Goal: Information Seeking & Learning: Learn about a topic

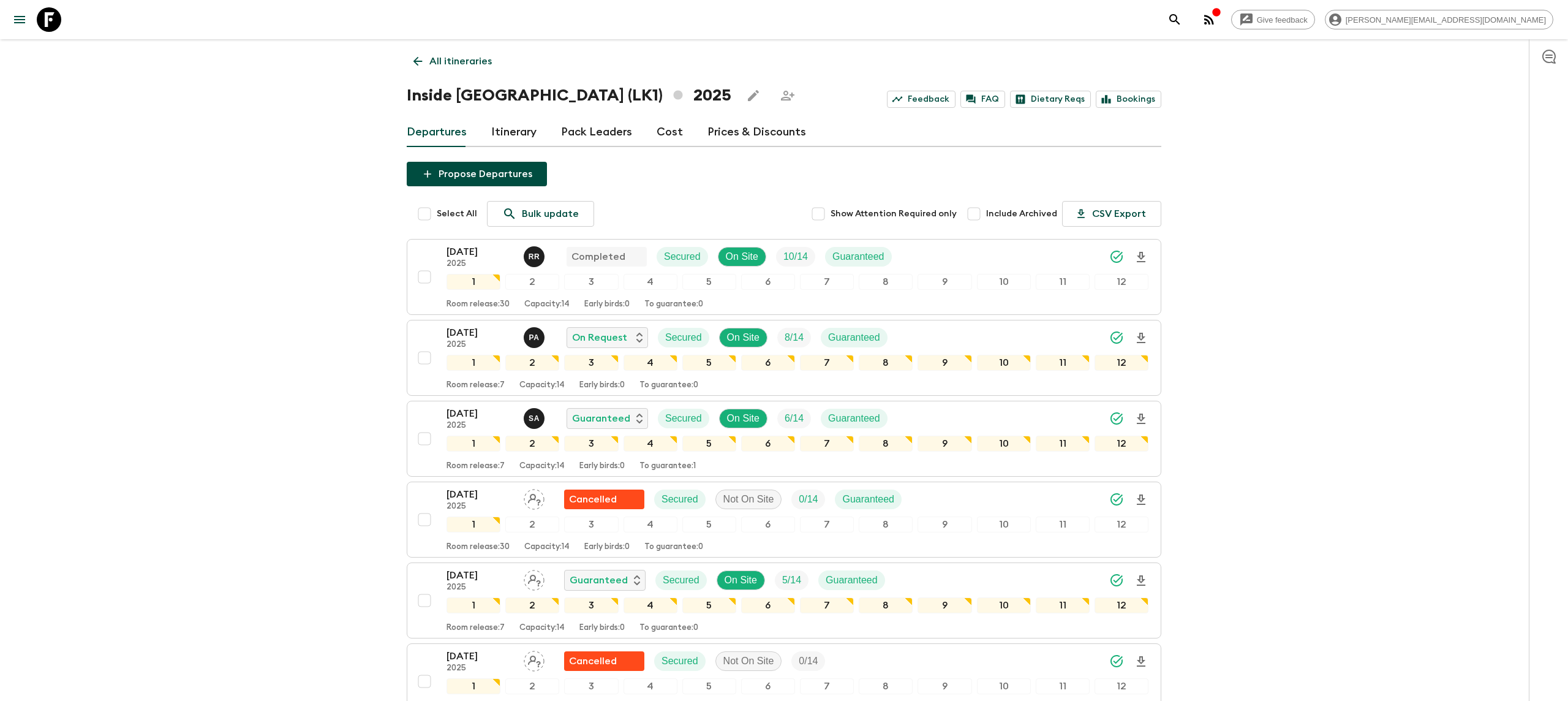
scroll to position [638, 0]
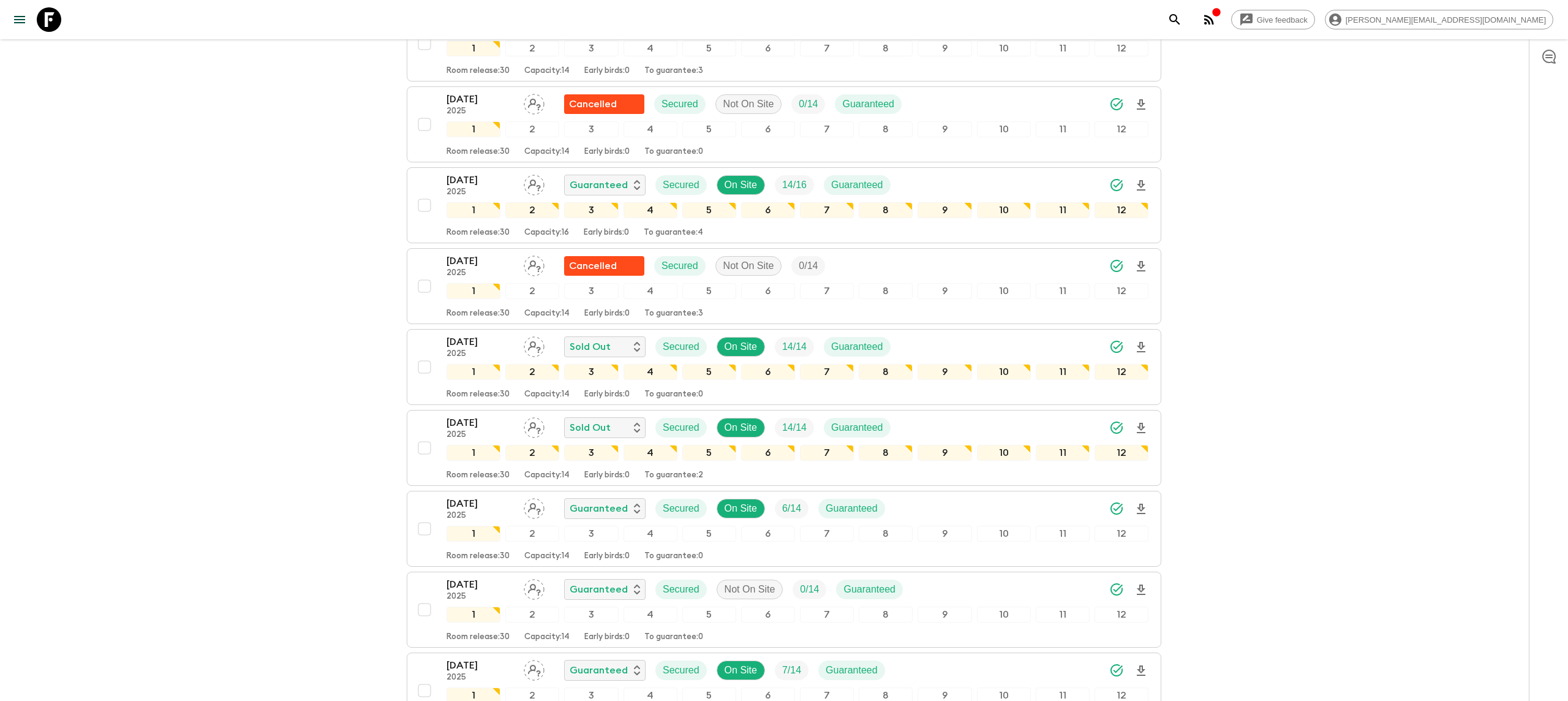
click at [55, 22] on icon at bounding box center [49, 20] width 24 height 24
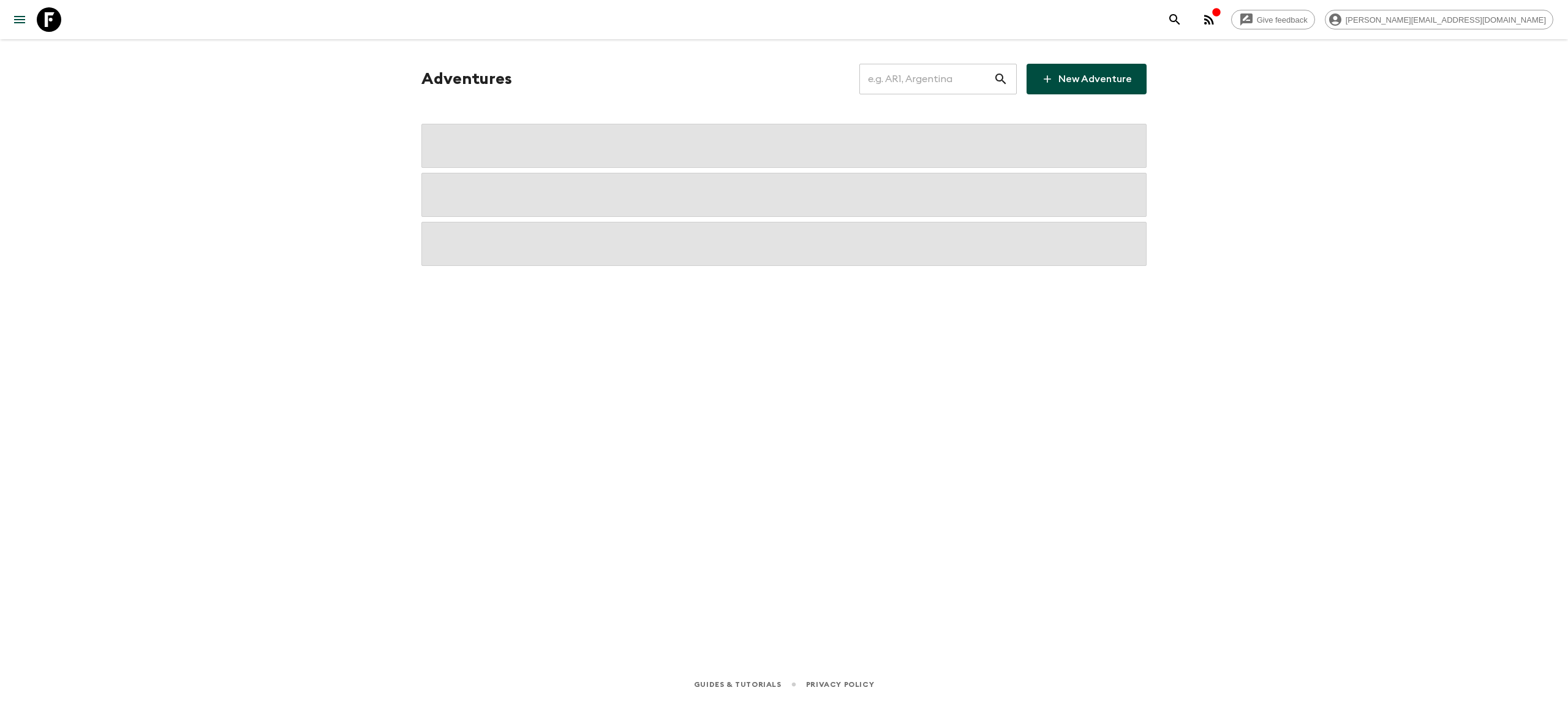
click at [953, 78] on input "text" at bounding box center [926, 79] width 134 height 34
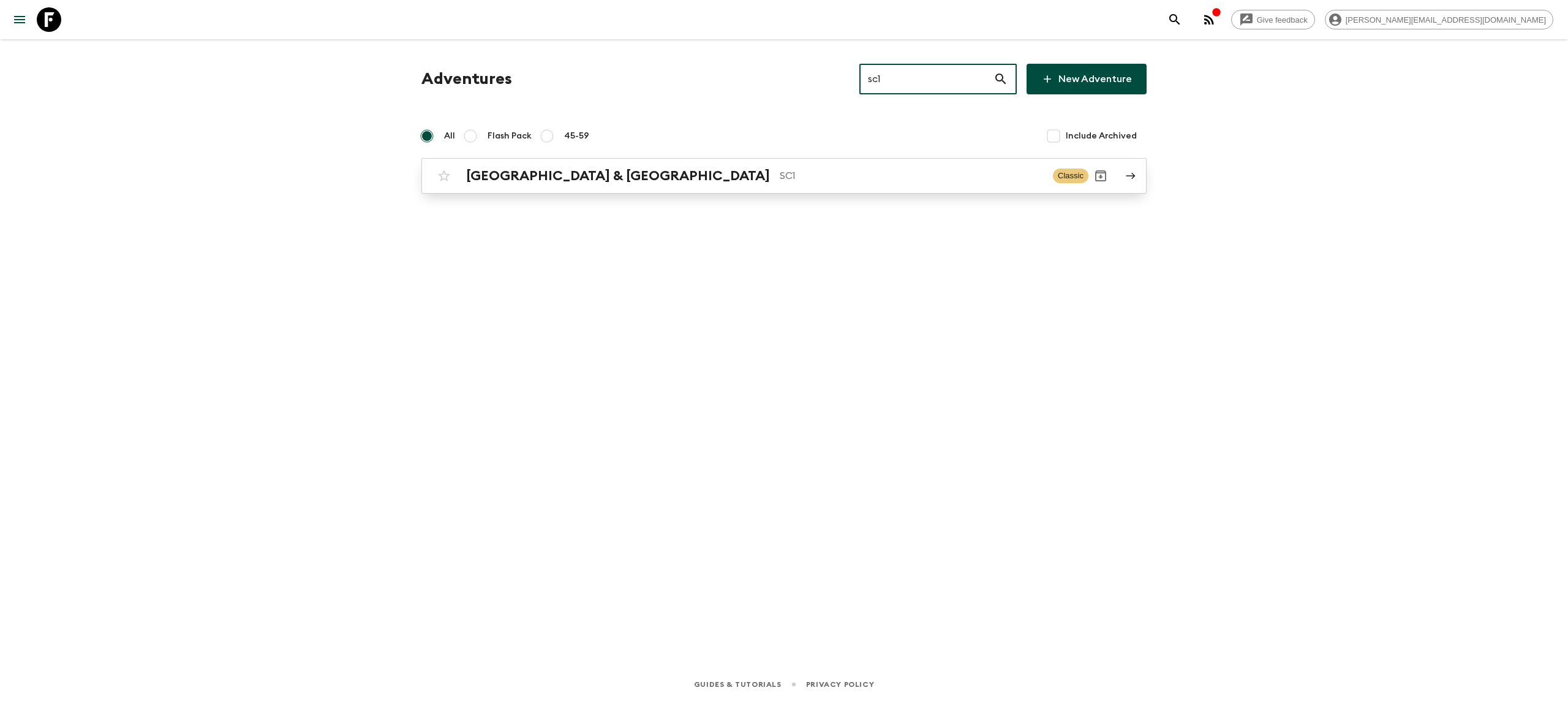
type input "sc1"
click at [780, 182] on p "SC1" at bounding box center [911, 176] width 264 height 15
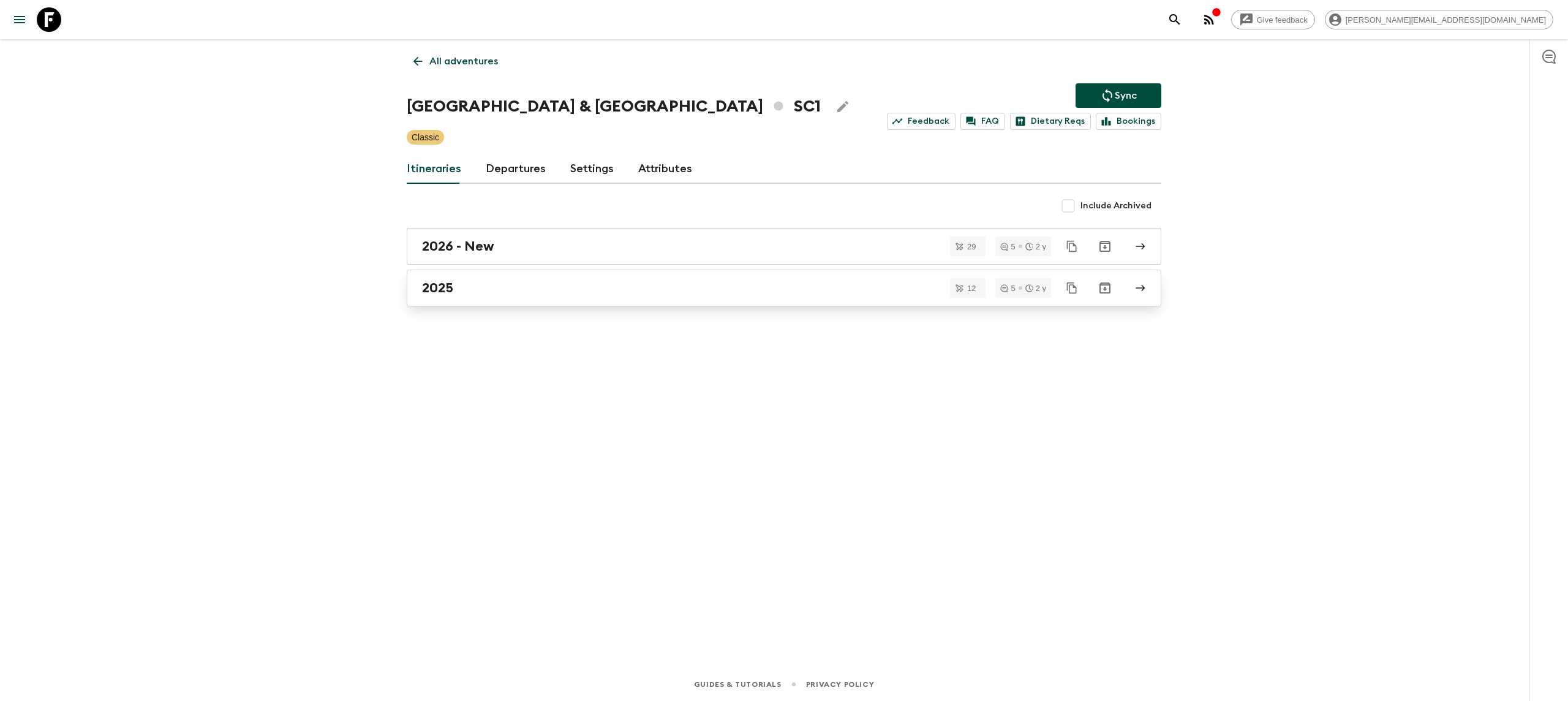
click at [505, 283] on div "2025" at bounding box center [772, 288] width 701 height 16
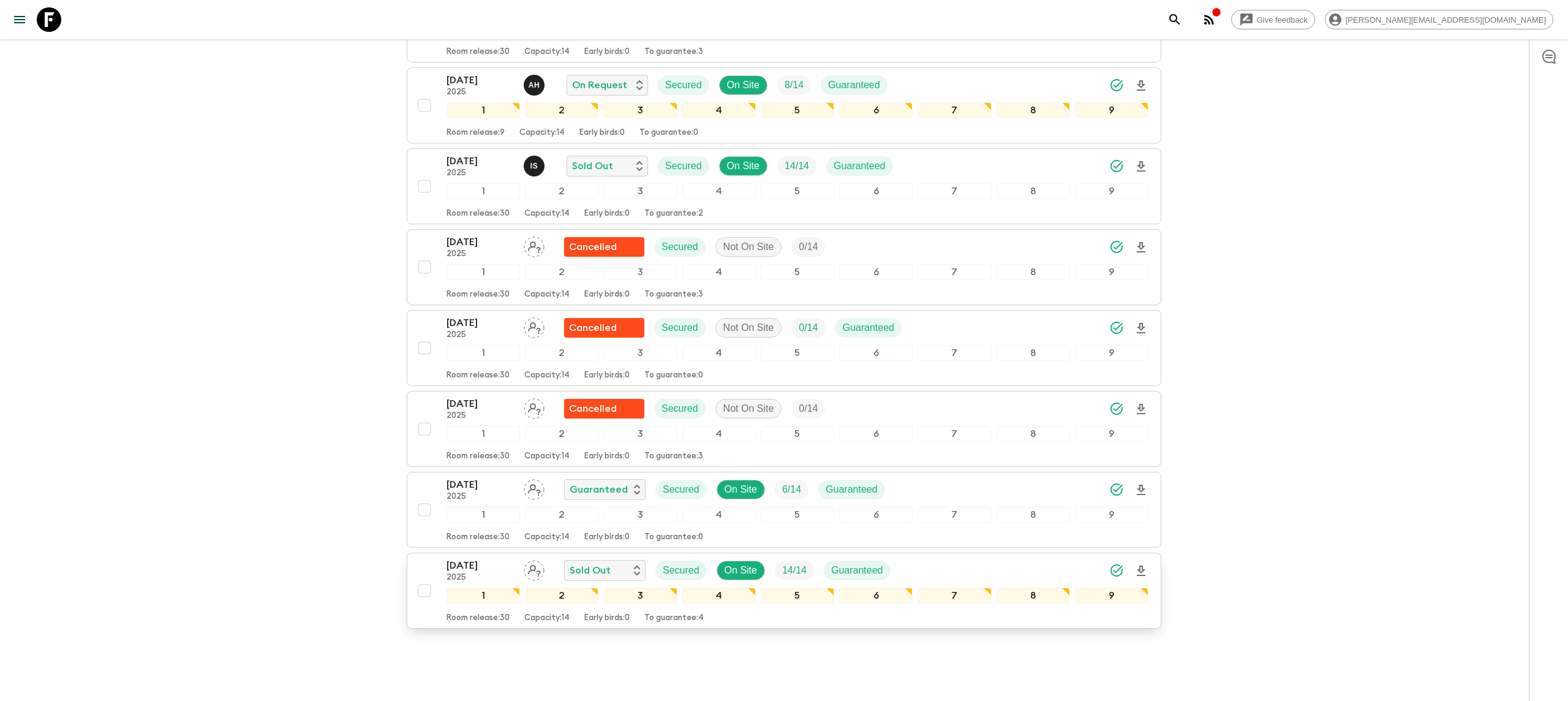
scroll to position [579, 0]
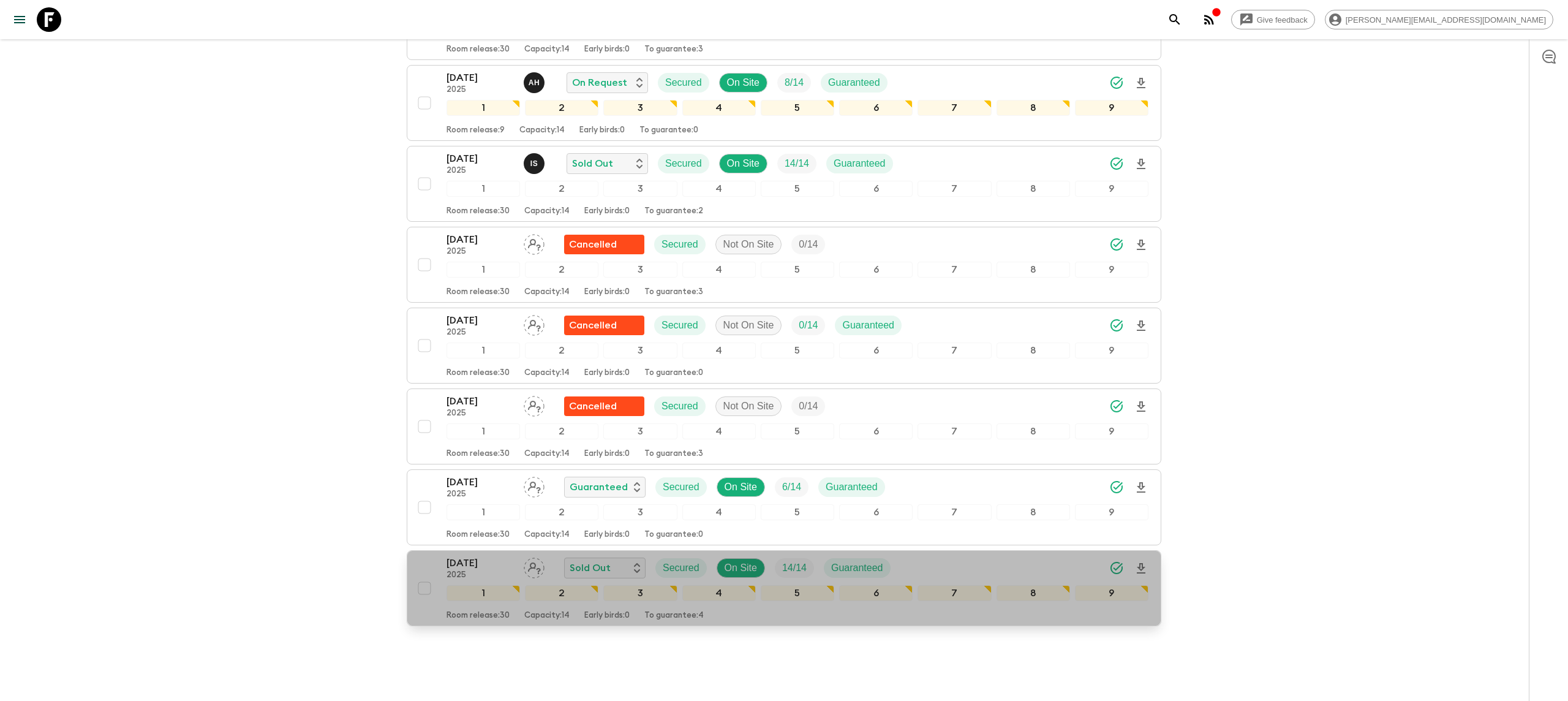
click at [478, 570] on p "[DATE]" at bounding box center [480, 563] width 67 height 15
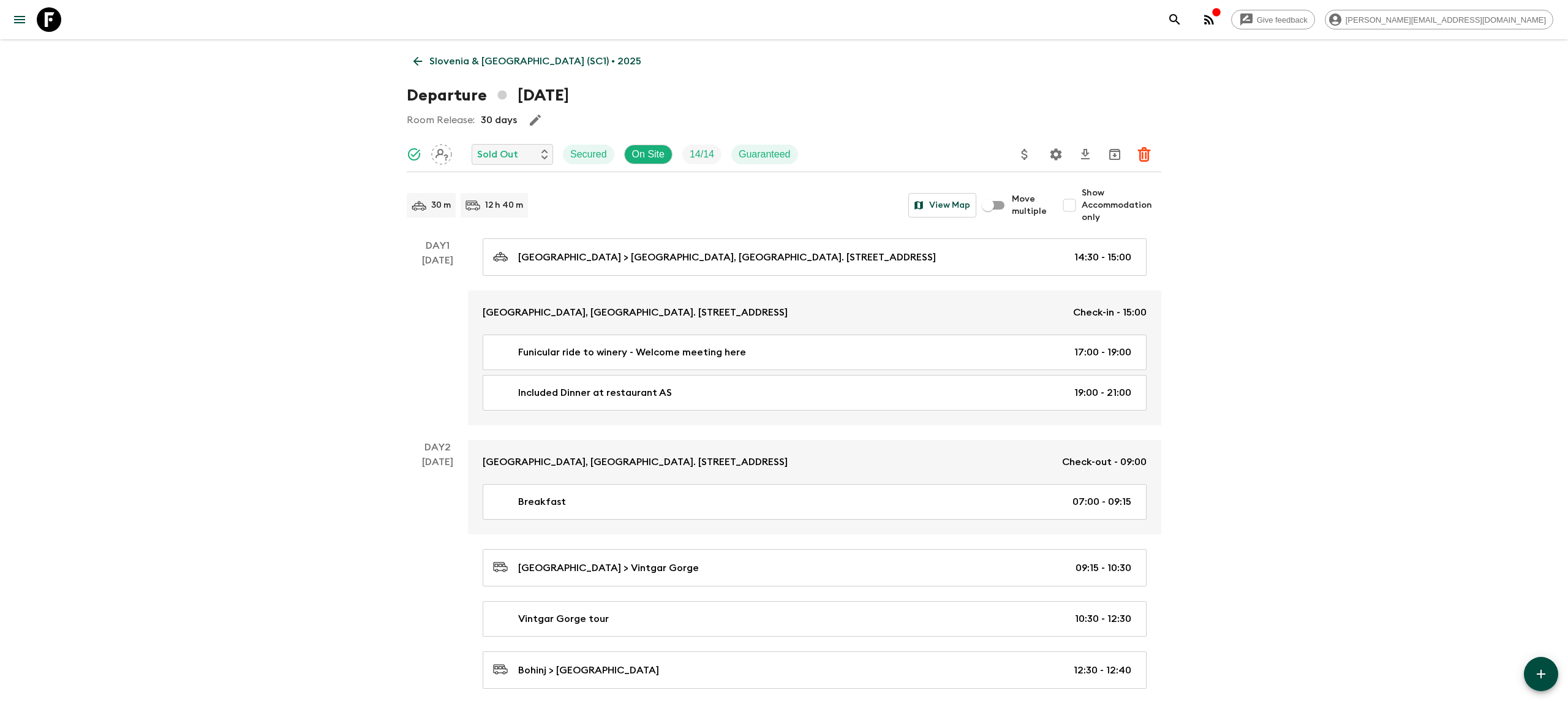
click at [1073, 204] on input "Show Accommodation only" at bounding box center [1070, 205] width 24 height 24
checkbox input "true"
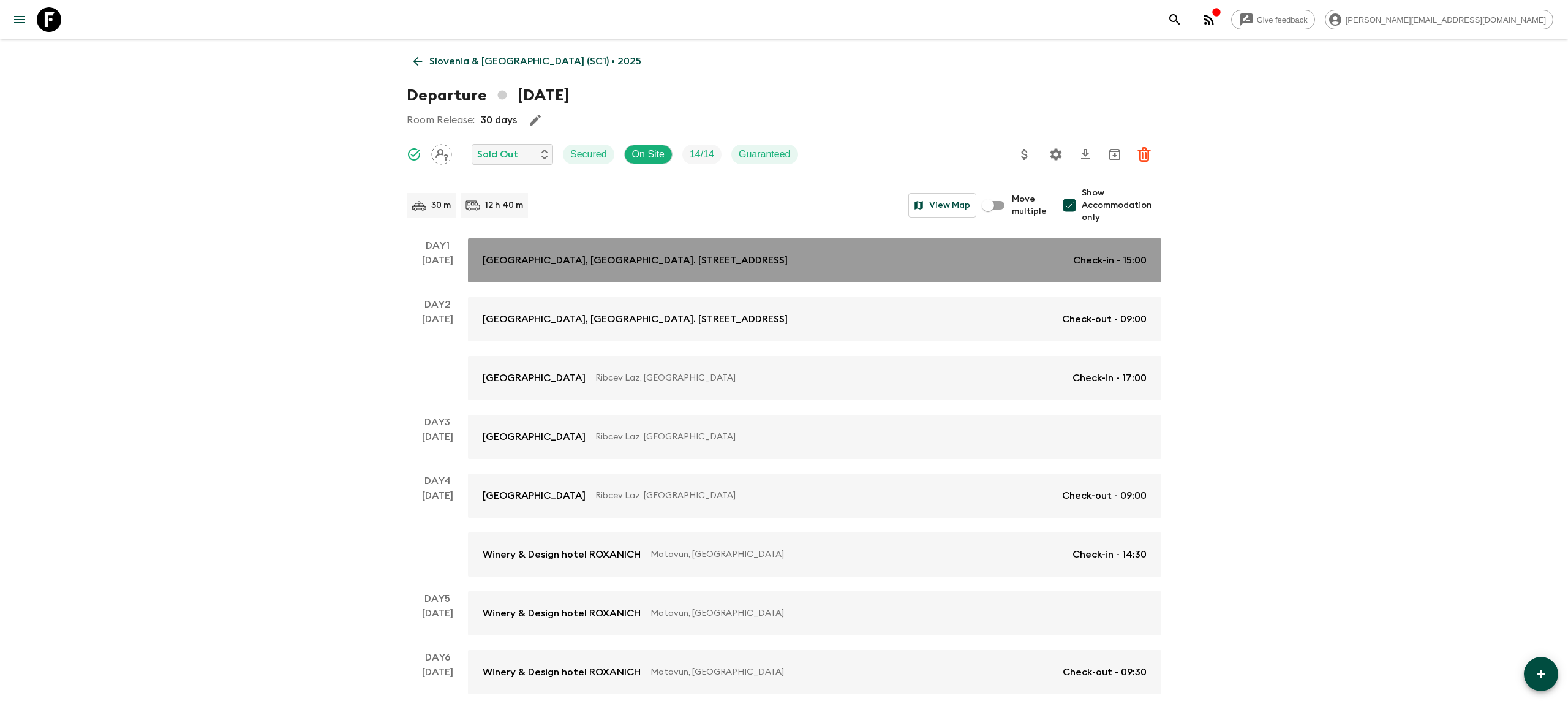
click at [704, 258] on p "[GEOGRAPHIC_DATA], [GEOGRAPHIC_DATA]. [STREET_ADDRESS]" at bounding box center [635, 260] width 305 height 15
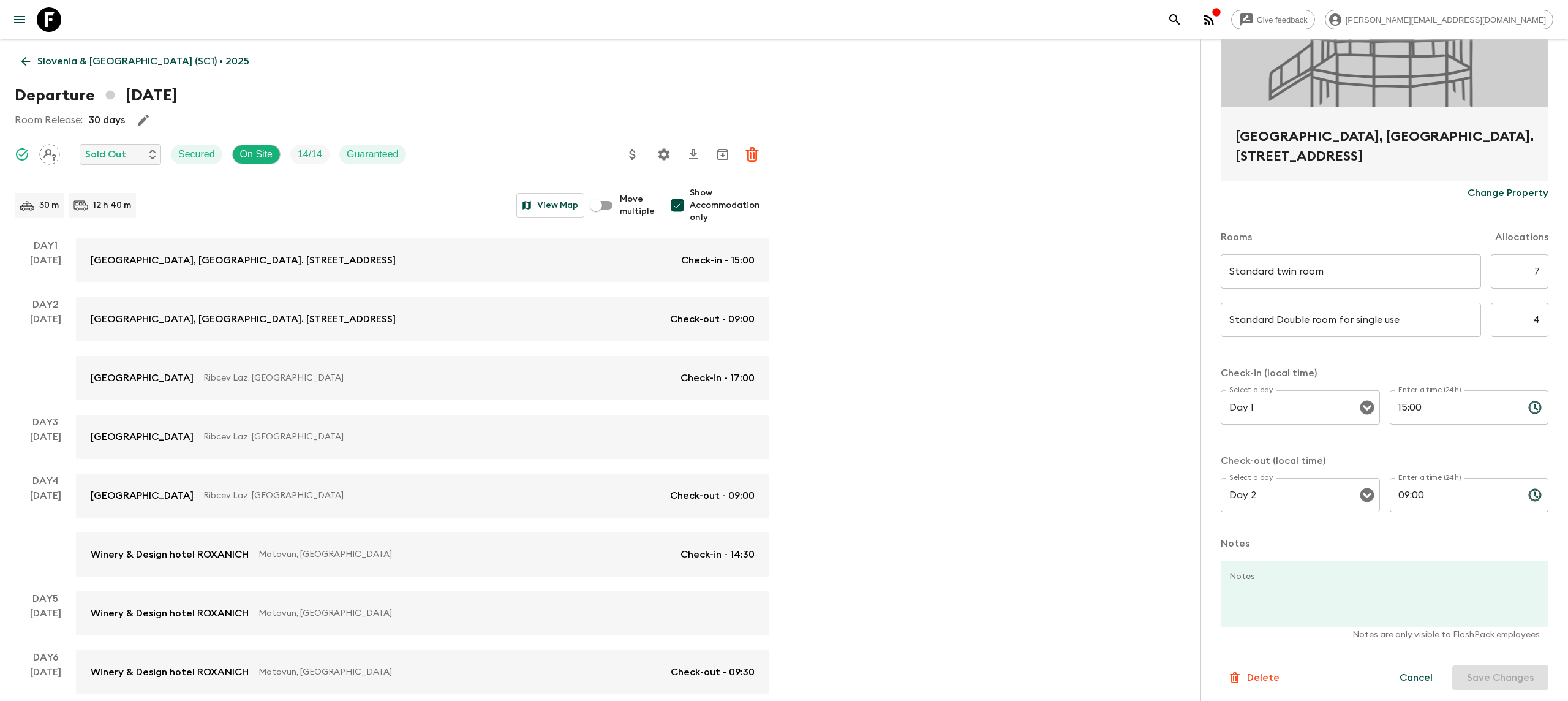
scroll to position [188, 0]
click at [1216, 14] on icon "button" at bounding box center [1209, 20] width 15 height 15
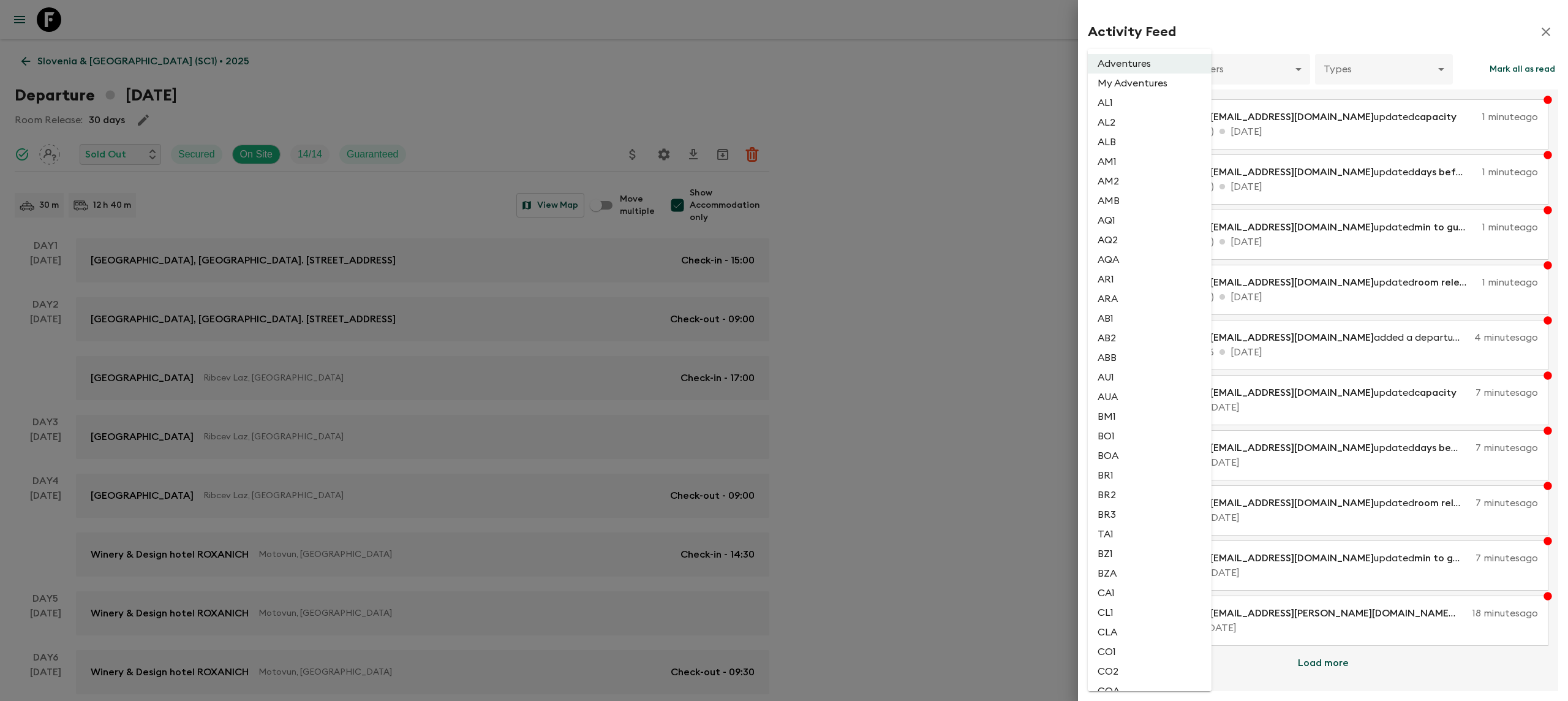
click at [1147, 75] on body "Give feedback [PERSON_NAME][EMAIL_ADDRESS][DOMAIN_NAME] [GEOGRAPHIC_DATA] & [GE…" at bounding box center [784, 527] width 1568 height 1056
click at [1127, 371] on li "SC1" at bounding box center [1150, 369] width 124 height 20
type input "33f2e169-08ad-40ec-b34b-5fae9aae0b6c"
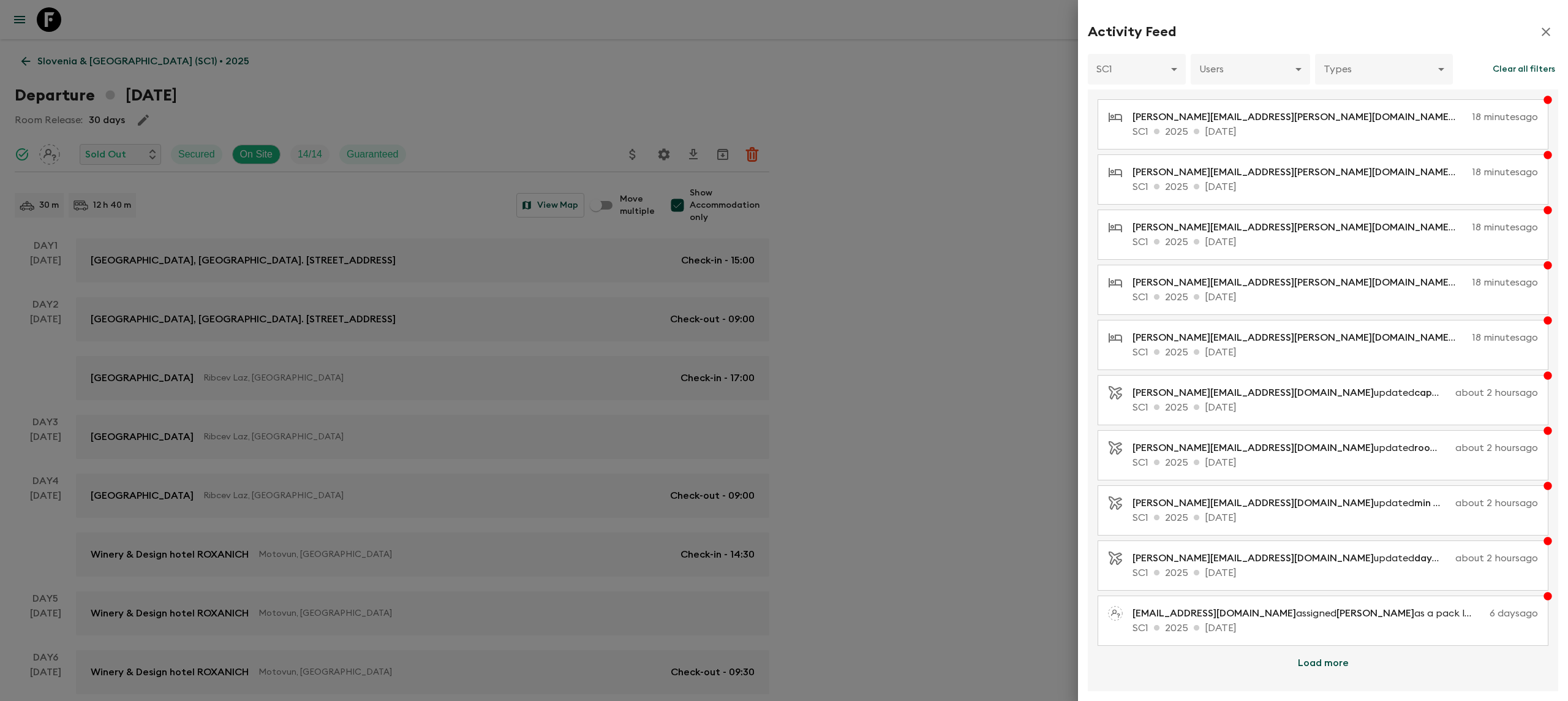
click at [262, 66] on div at bounding box center [784, 350] width 1568 height 701
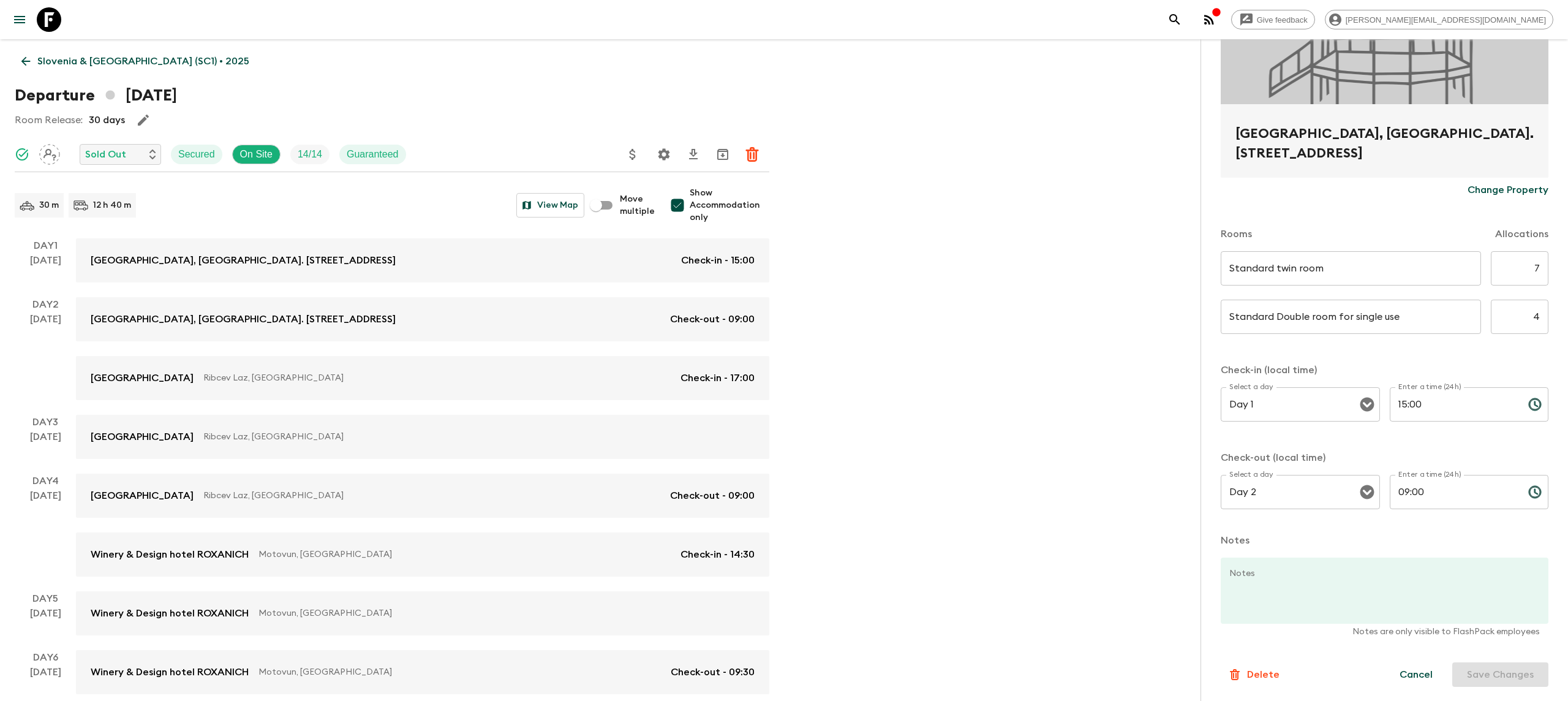
click at [47, 18] on icon at bounding box center [49, 20] width 24 height 24
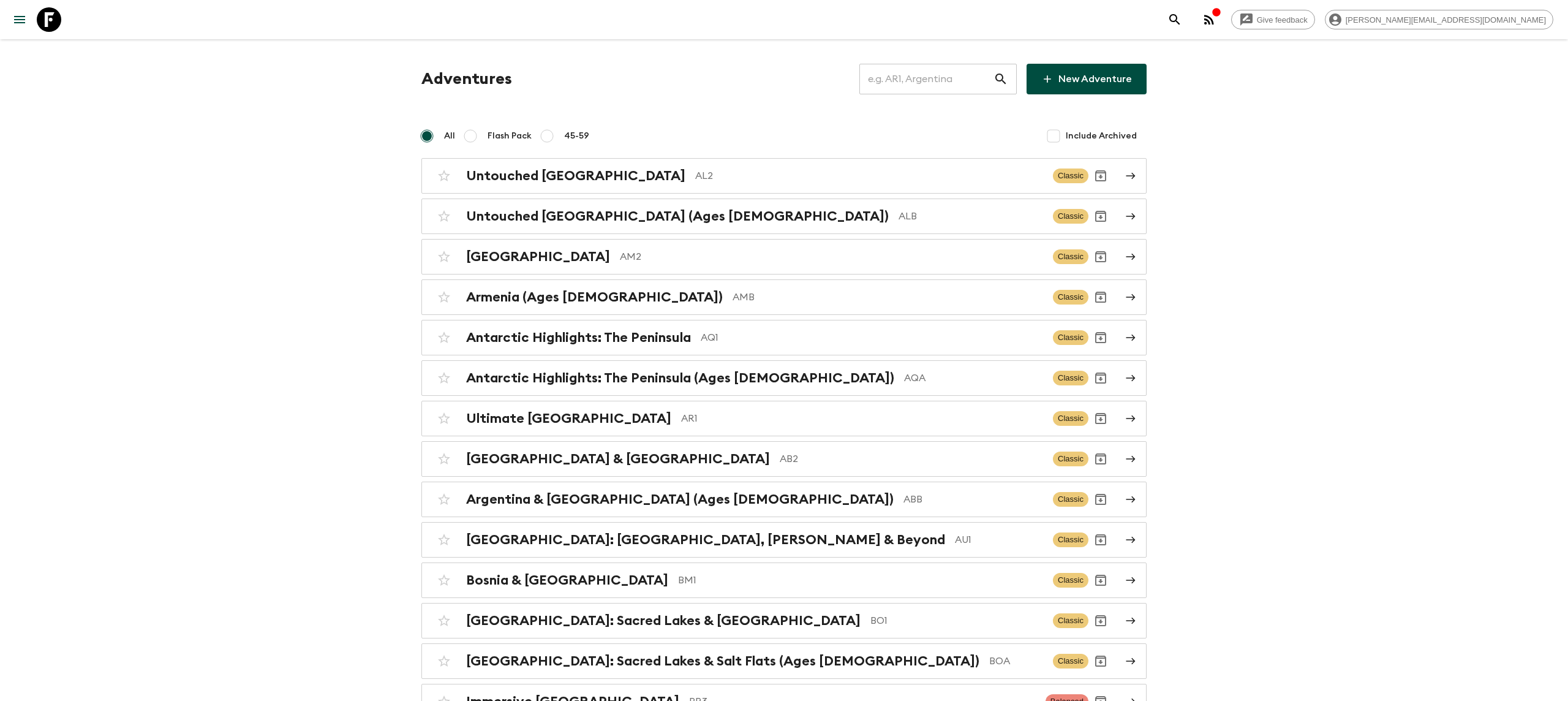
click at [950, 79] on input "text" at bounding box center [926, 79] width 134 height 34
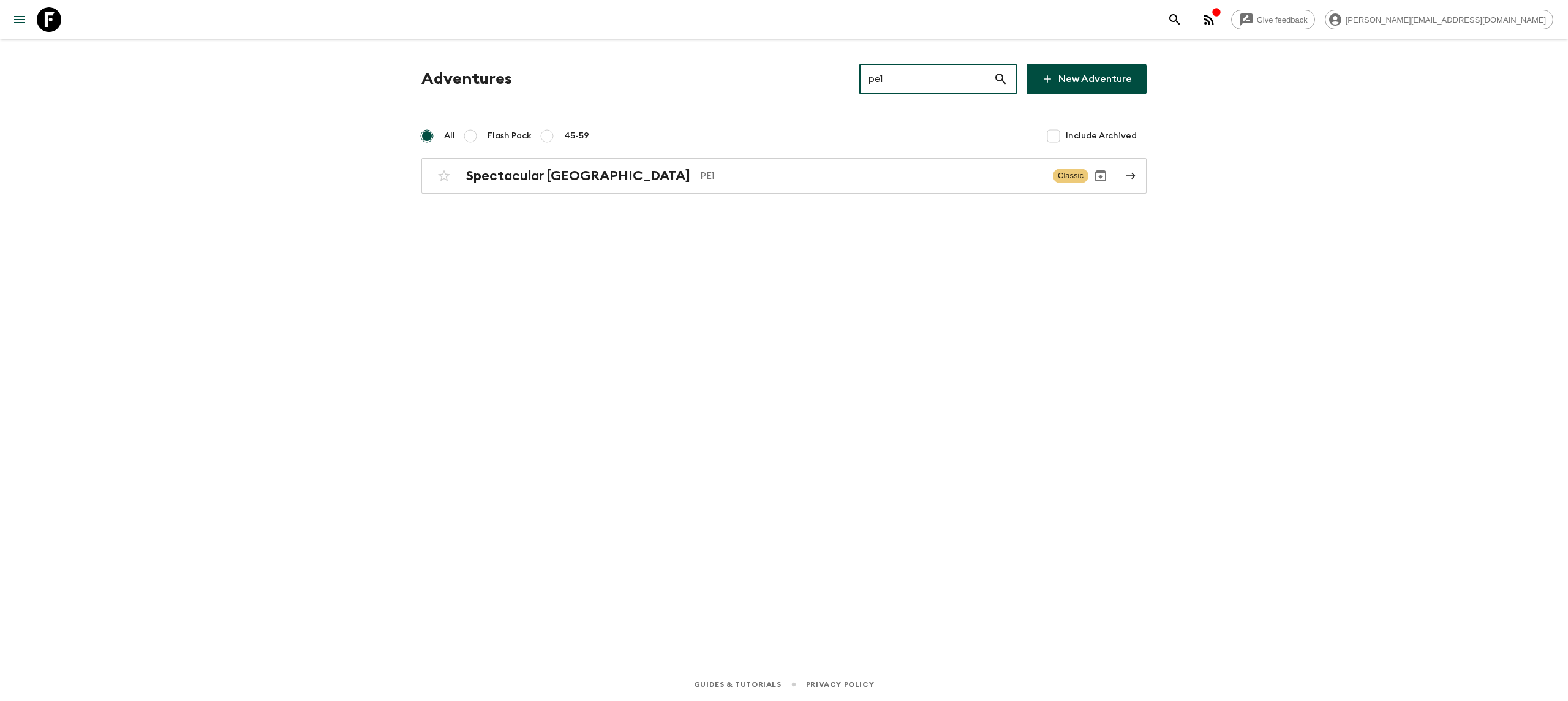
type input "pe1"
click at [579, 151] on div "Adventures pe1 ​ New Adventure All Flash Pack 45-59 Include Archived Spectacula…" at bounding box center [784, 128] width 755 height 130
click at [574, 172] on h2 "Spectacular [GEOGRAPHIC_DATA]" at bounding box center [578, 176] width 224 height 16
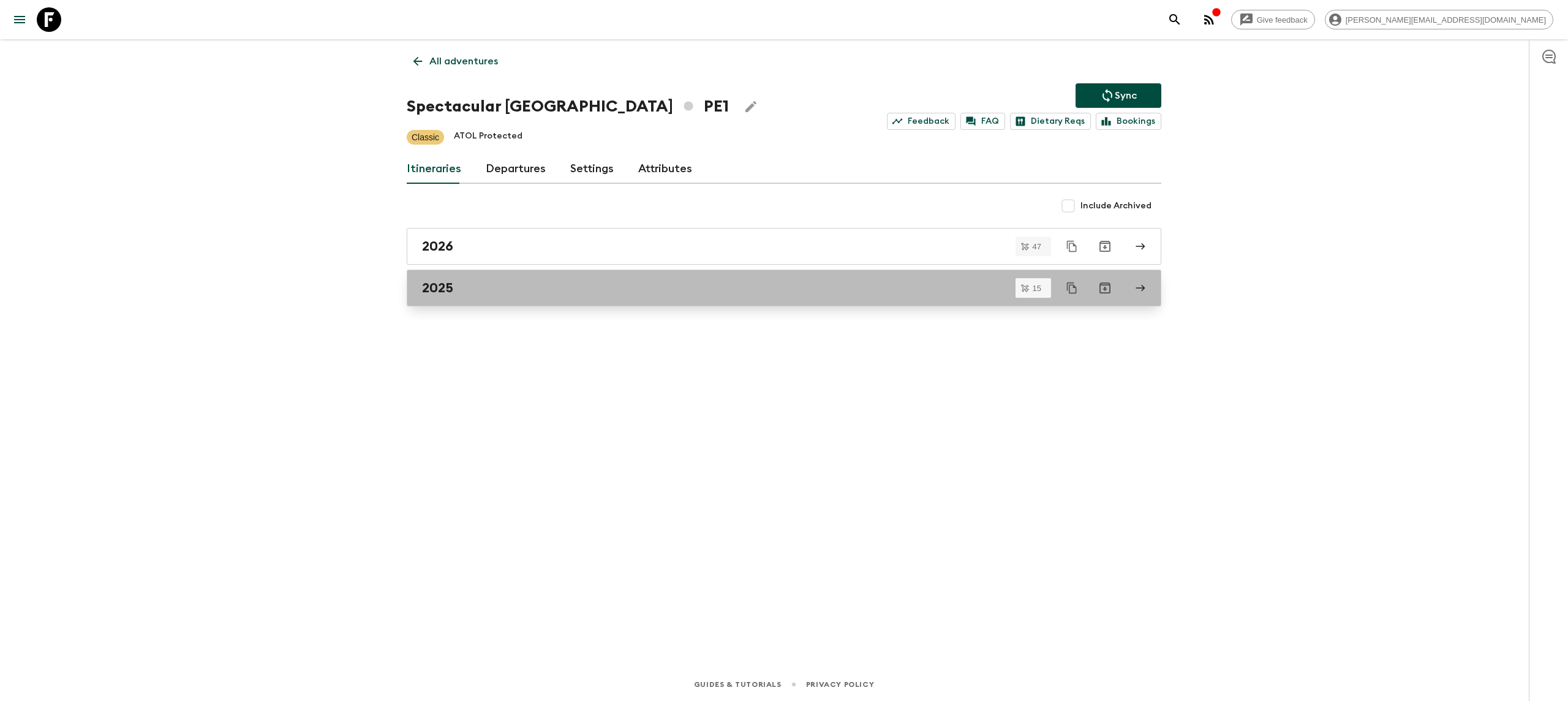
click at [478, 278] on link "2025" at bounding box center [784, 288] width 755 height 37
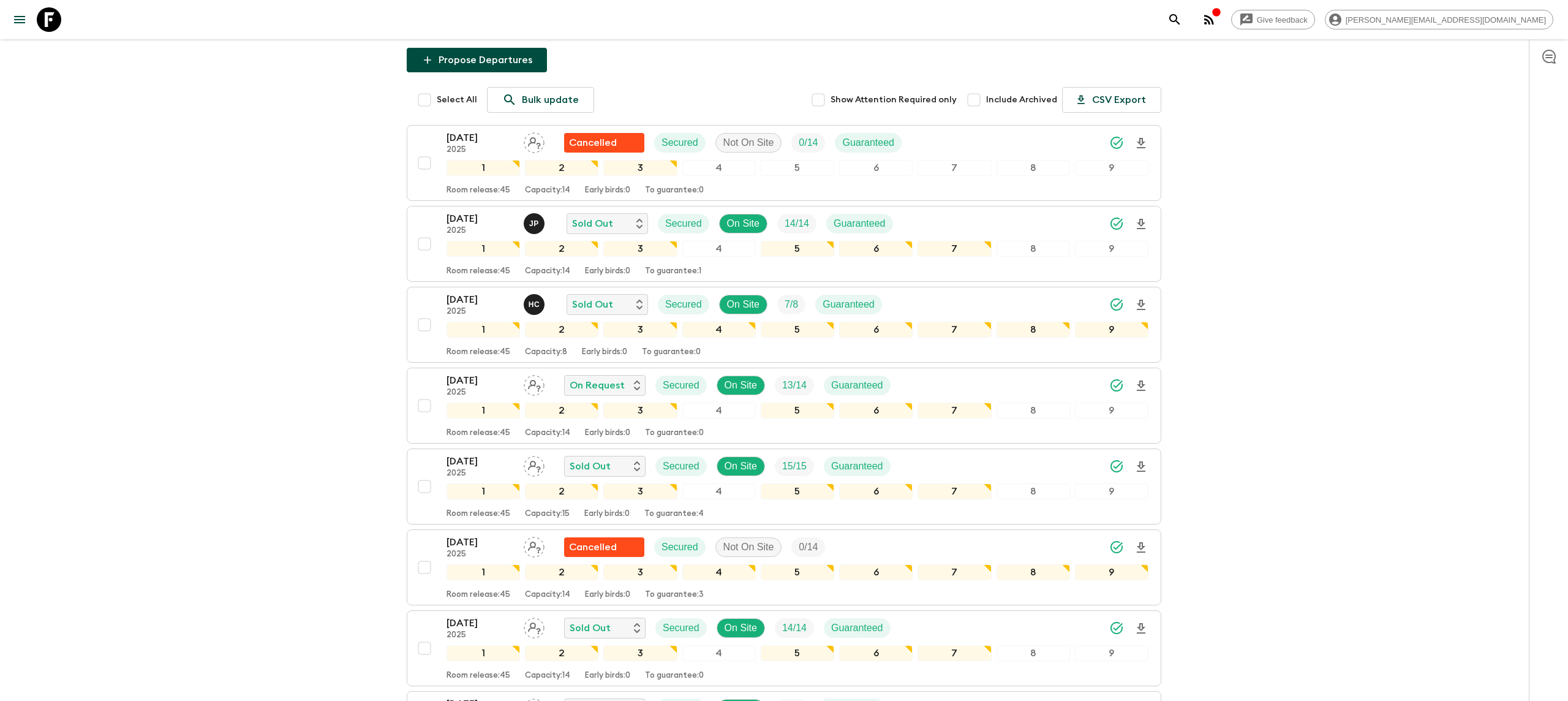
scroll to position [119, 0]
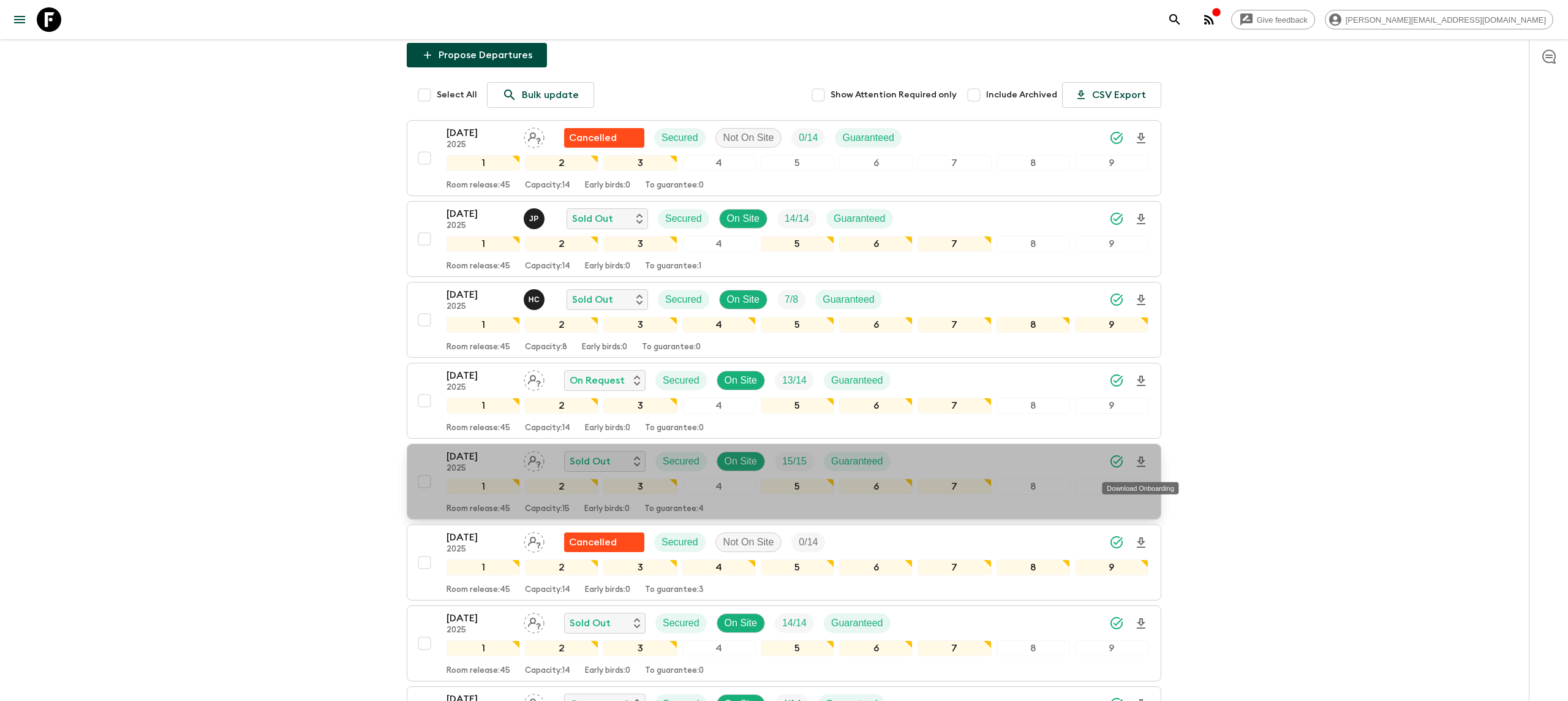
click at [1142, 461] on icon "Download Onboarding" at bounding box center [1141, 461] width 9 height 10
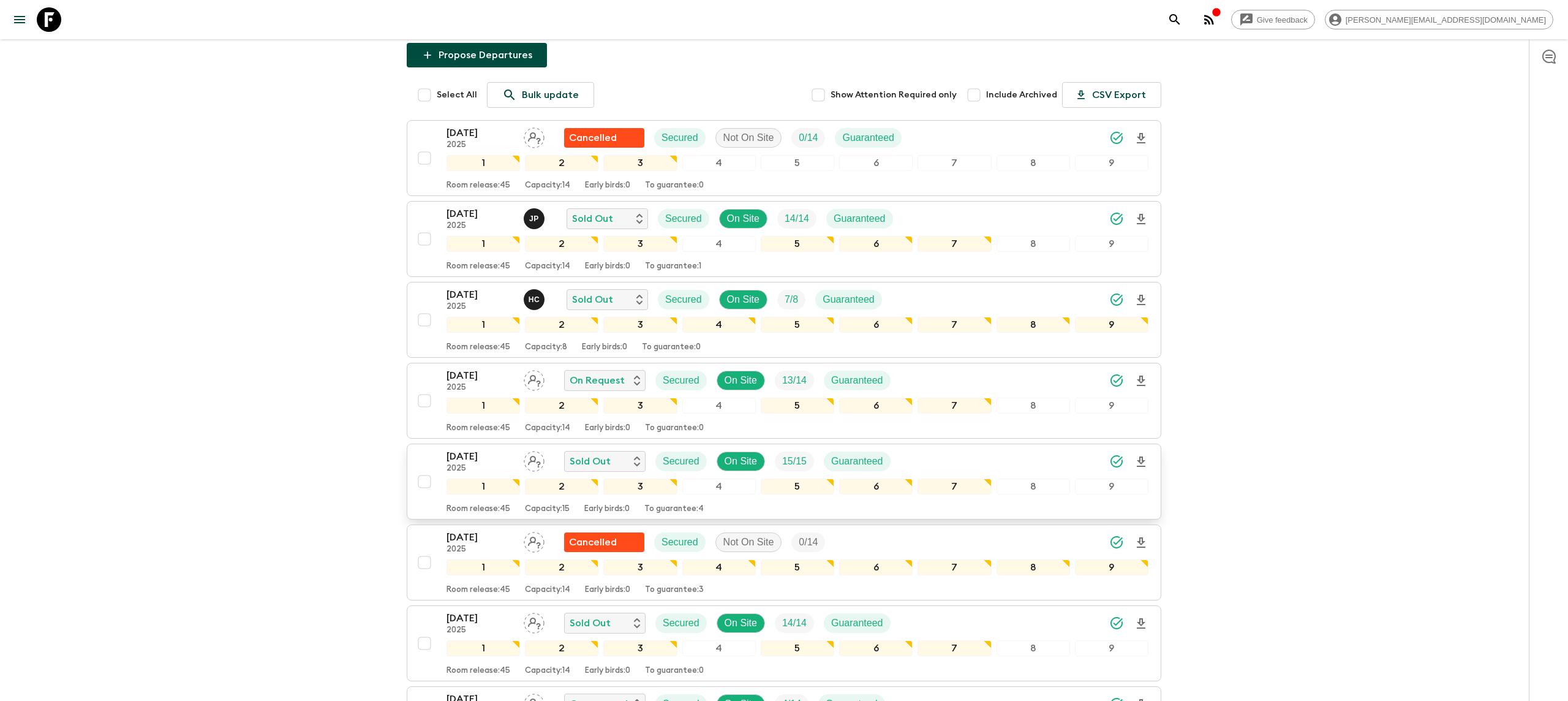
click at [49, 29] on icon at bounding box center [49, 20] width 24 height 24
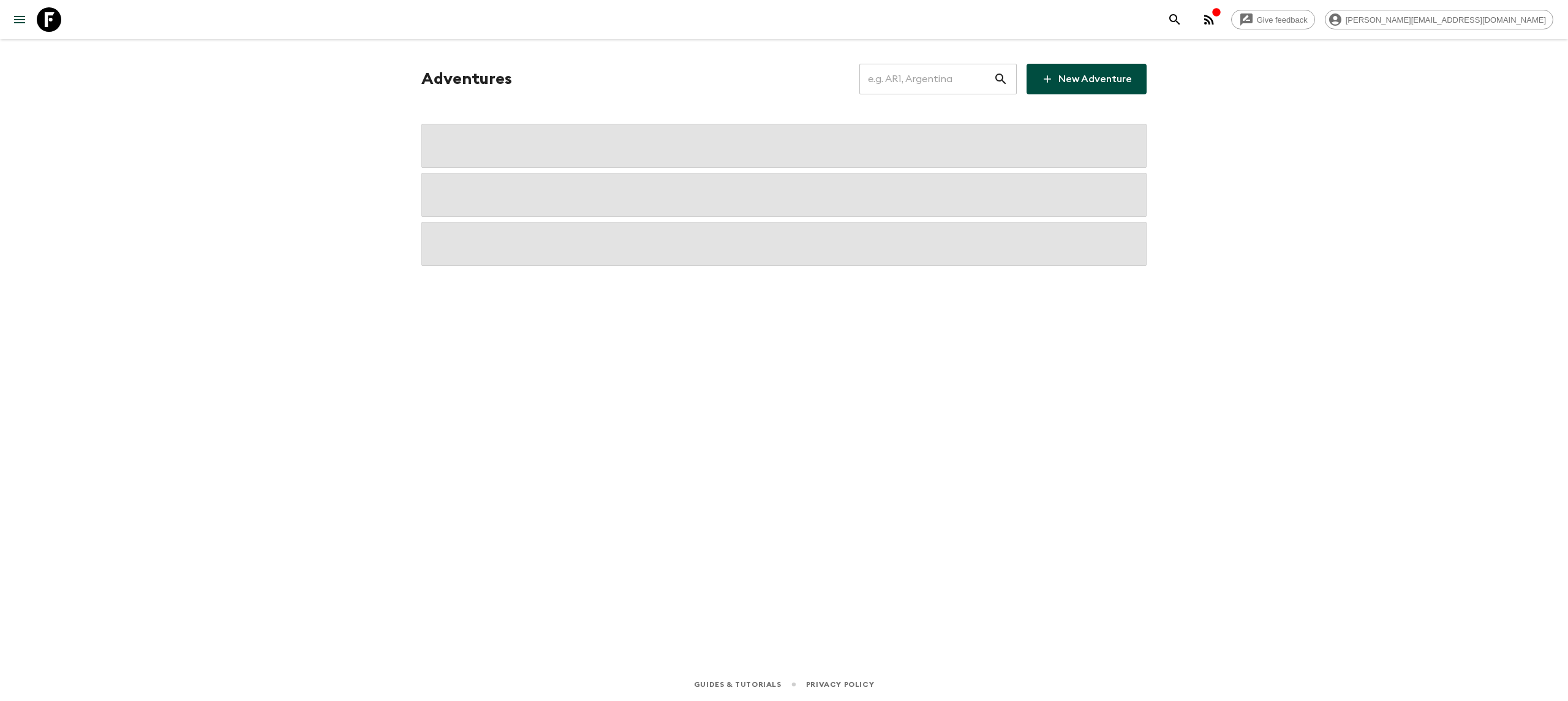
click at [928, 78] on input "text" at bounding box center [926, 79] width 134 height 34
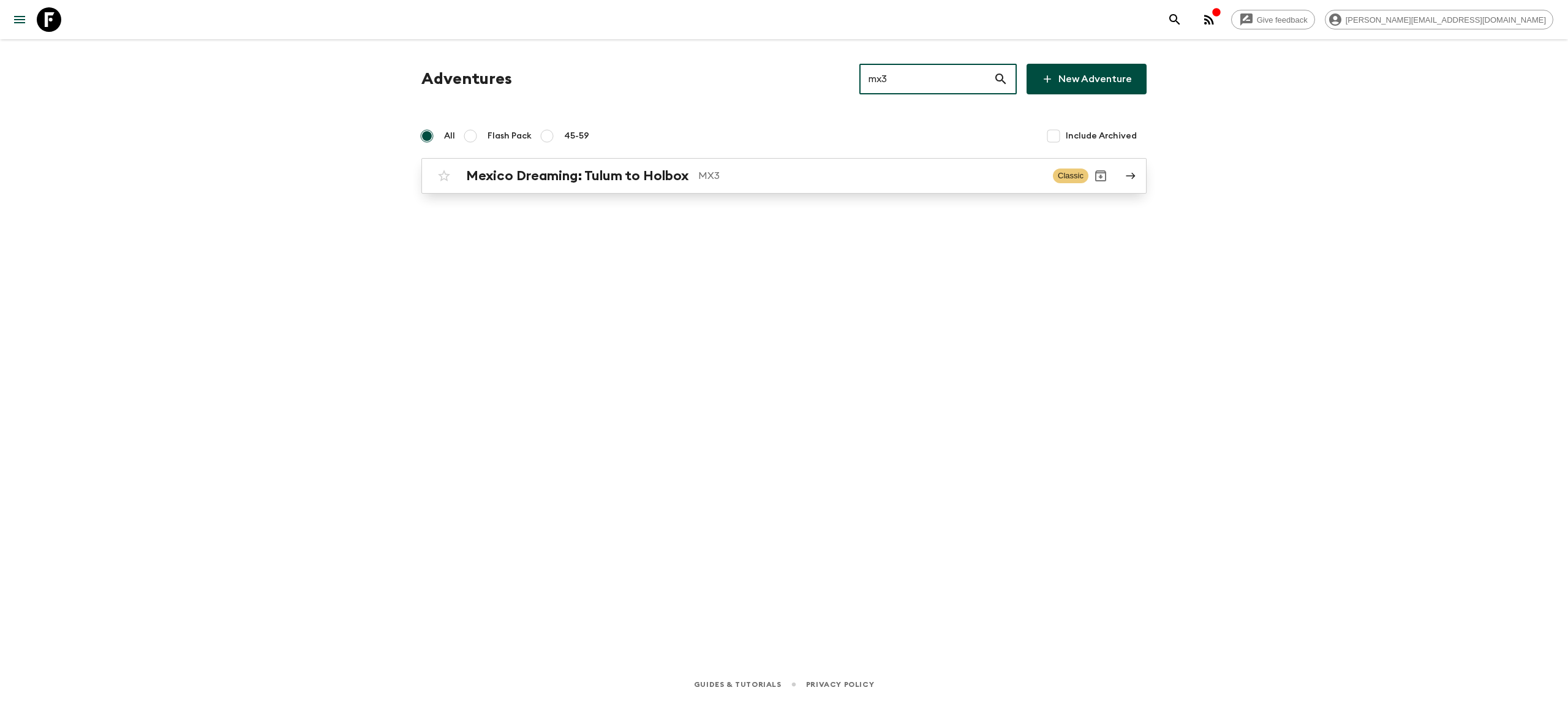
type input "mx3"
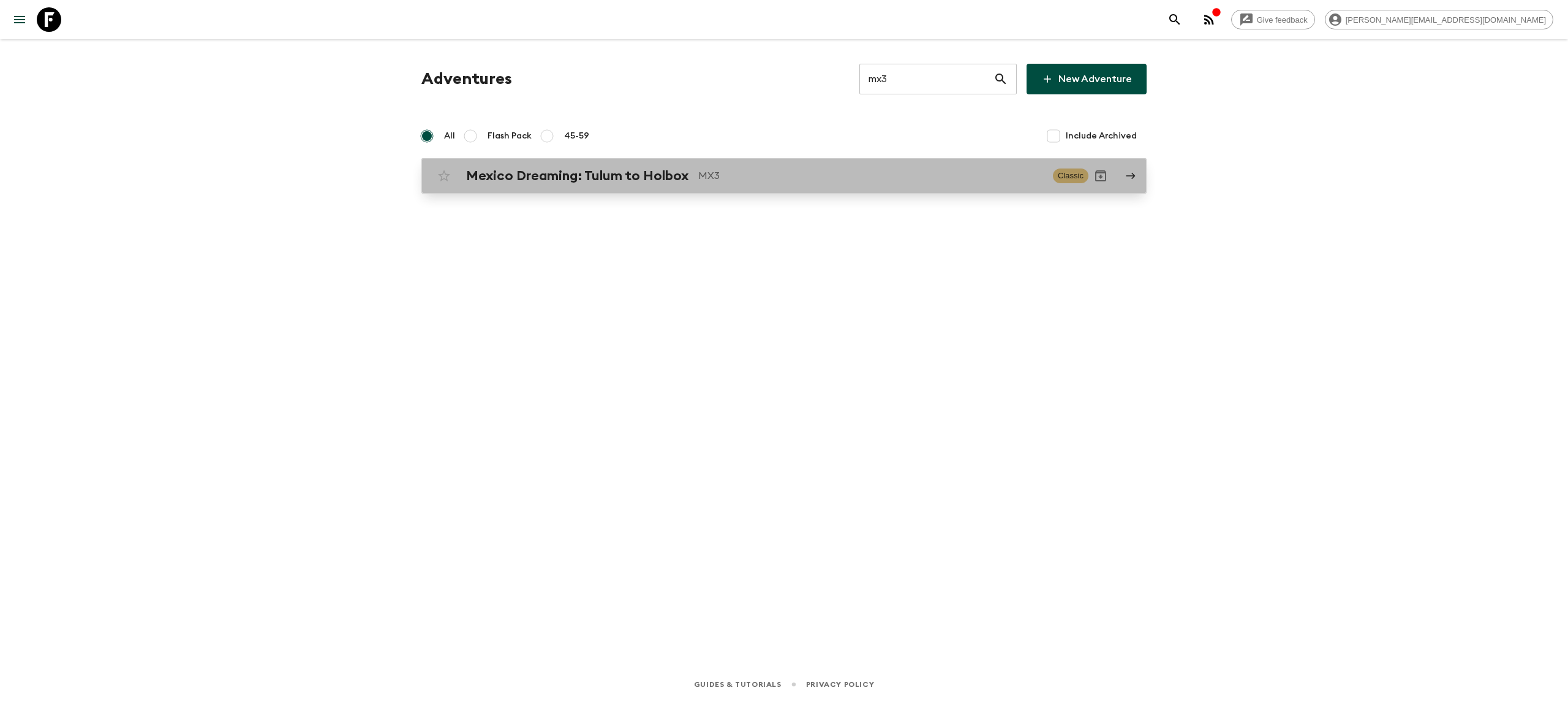
click at [731, 164] on div "Mexico Dreaming: Tulum to Holbox MX3 Classic" at bounding box center [760, 176] width 657 height 24
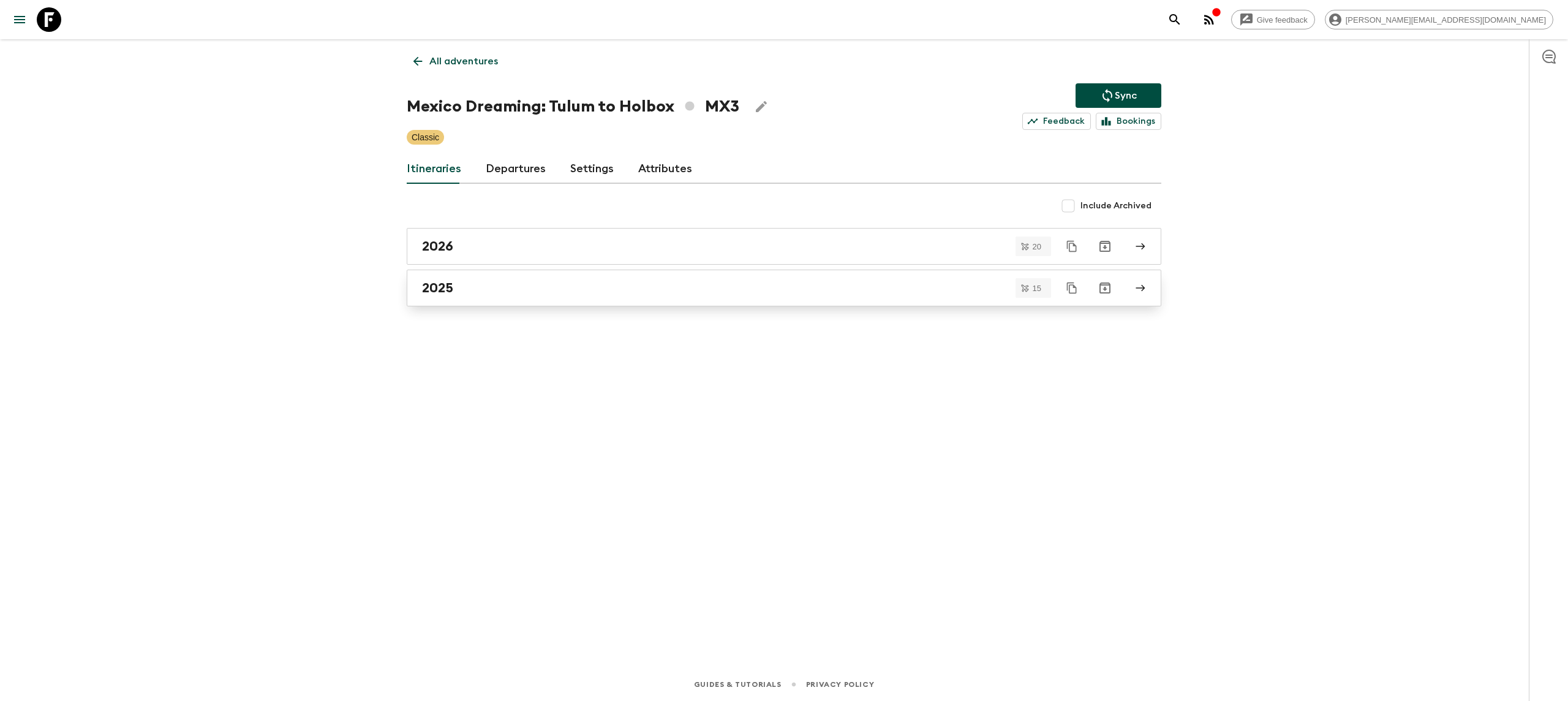
click at [514, 285] on div "2025" at bounding box center [772, 288] width 701 height 16
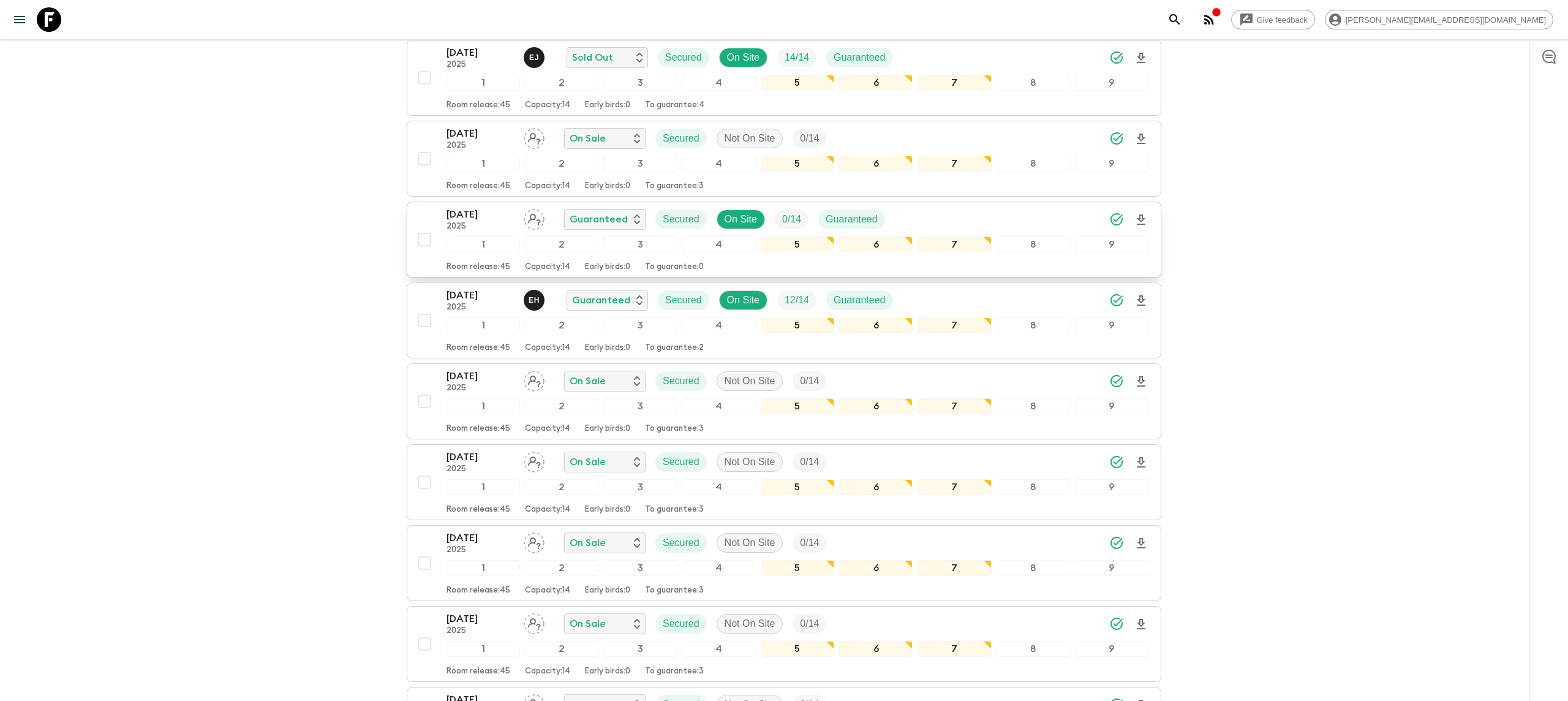
scroll to position [363, 0]
click at [1140, 299] on icon "Download Onboarding" at bounding box center [1141, 297] width 9 height 10
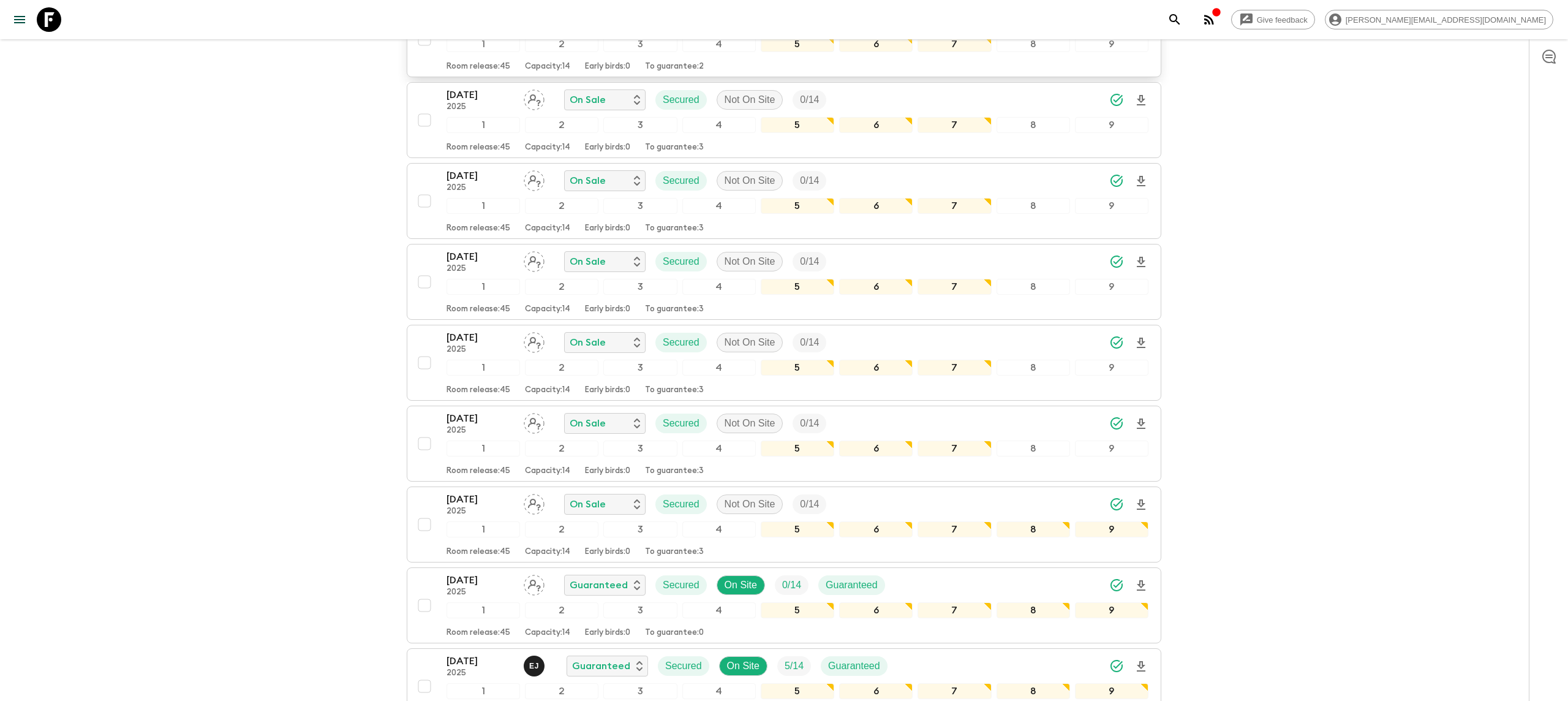
scroll to position [871, 0]
